Goal: Find specific page/section: Find specific page/section

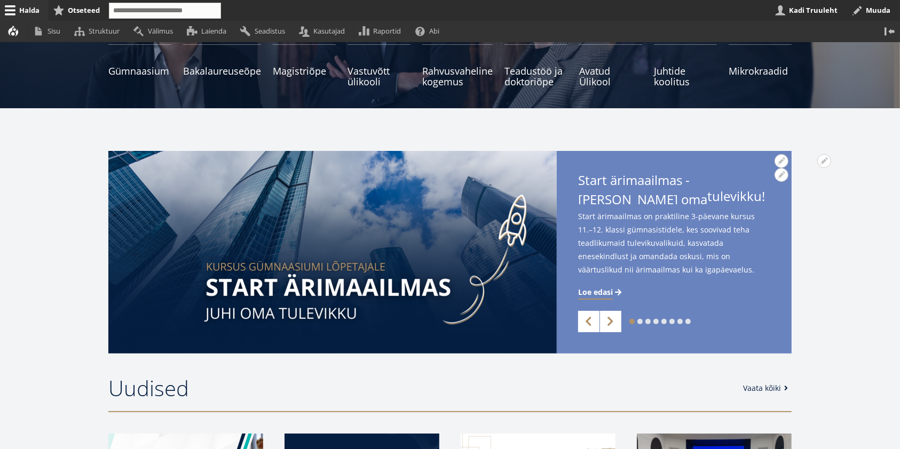
scroll to position [284, 0]
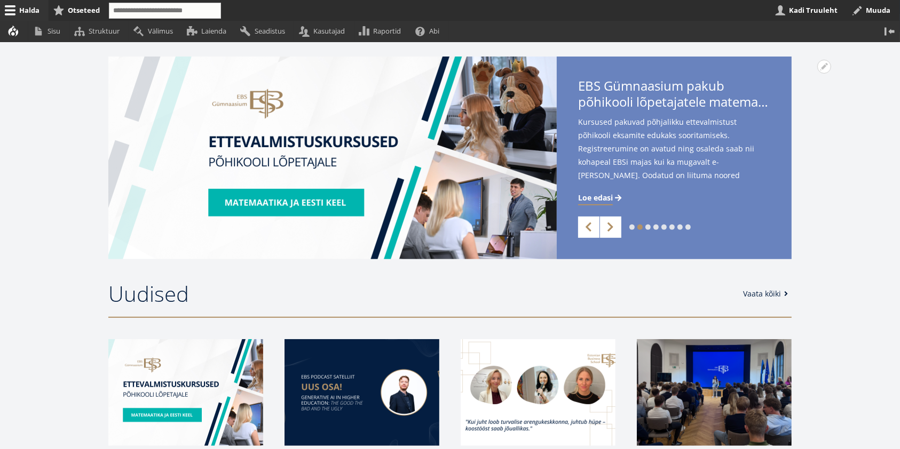
click at [631, 225] on link "1" at bounding box center [631, 227] width 5 height 5
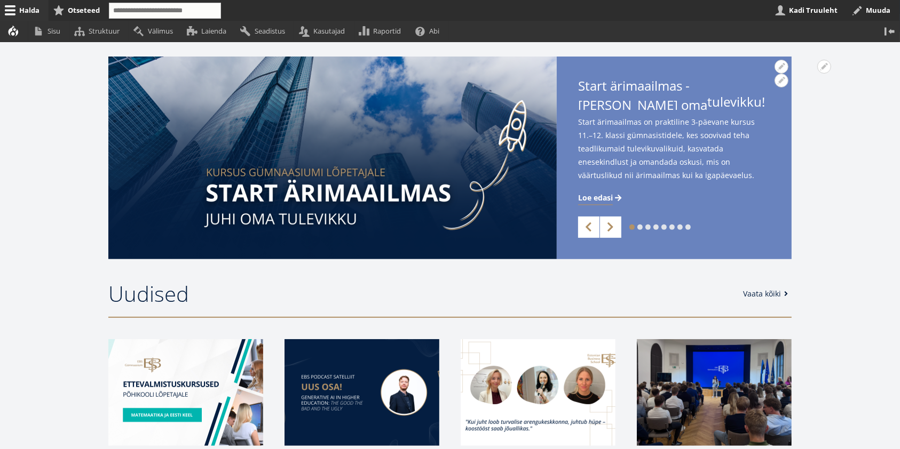
click at [600, 200] on span "Loe edasi" at bounding box center [595, 198] width 35 height 11
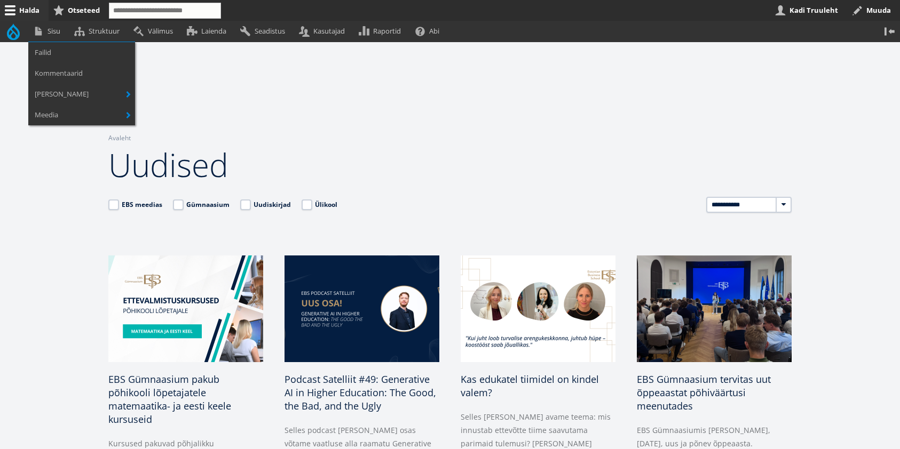
click at [55, 35] on link "Sisu" at bounding box center [48, 31] width 41 height 21
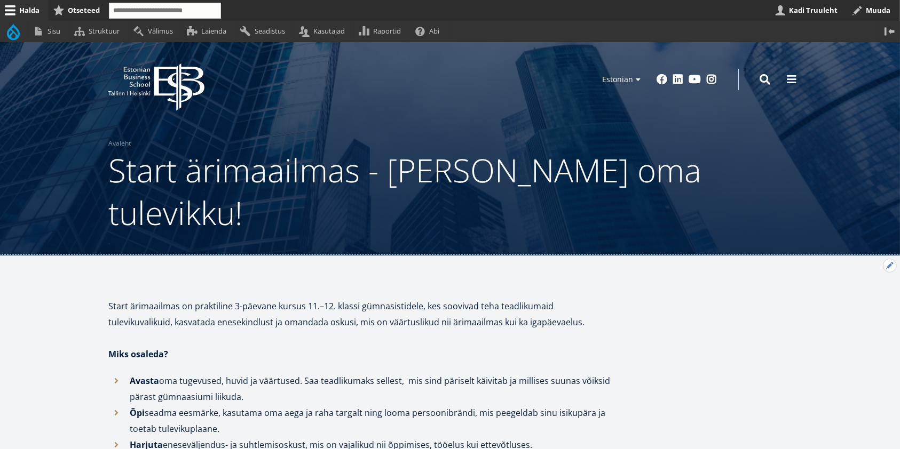
click at [891, 259] on button "Avatud Koolitajad seaded" at bounding box center [889, 266] width 14 height 14
click at [862, 289] on link "Muuda" at bounding box center [871, 294] width 49 height 11
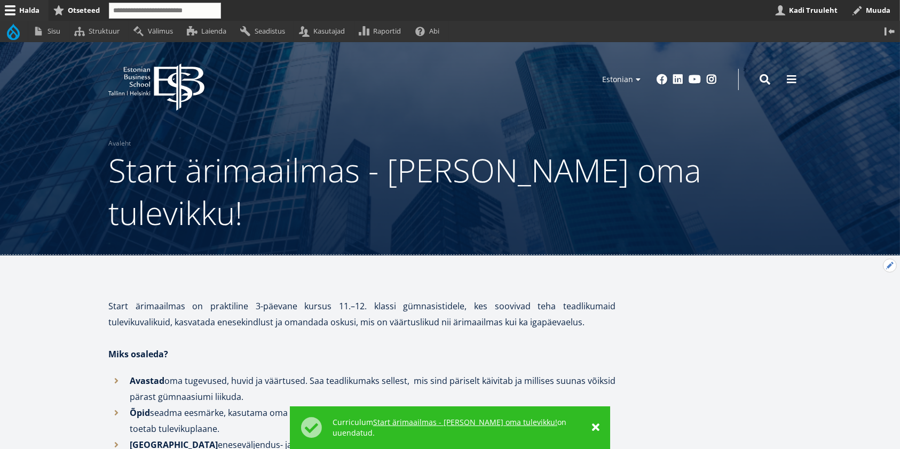
click at [888, 259] on button "Avatud Koolitajad seaded" at bounding box center [889, 266] width 14 height 14
click at [871, 289] on link "Muuda" at bounding box center [871, 294] width 49 height 11
